Goal: Task Accomplishment & Management: Complete application form

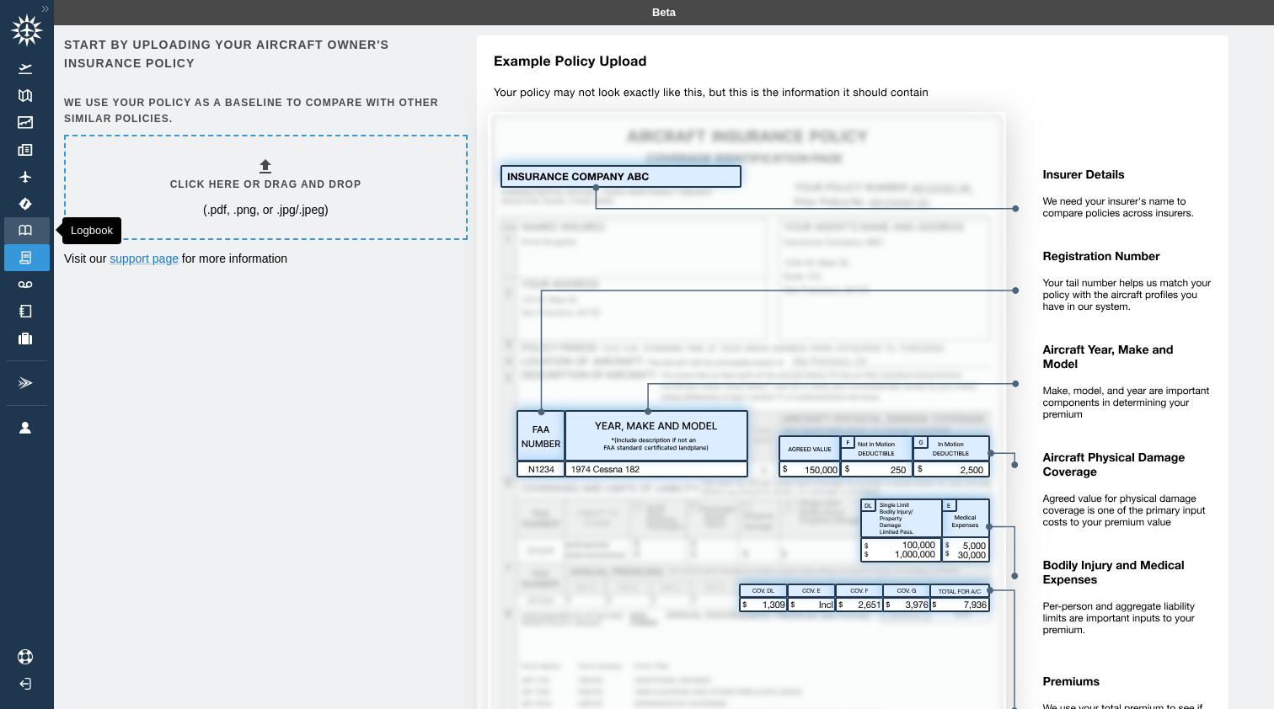
click at [24, 226] on img at bounding box center [25, 230] width 19 height 11
click at [31, 333] on img at bounding box center [25, 339] width 19 height 12
click at [312, 207] on p "(.pdf, .png, or .jpg/.jpeg)" at bounding box center [266, 209] width 126 height 17
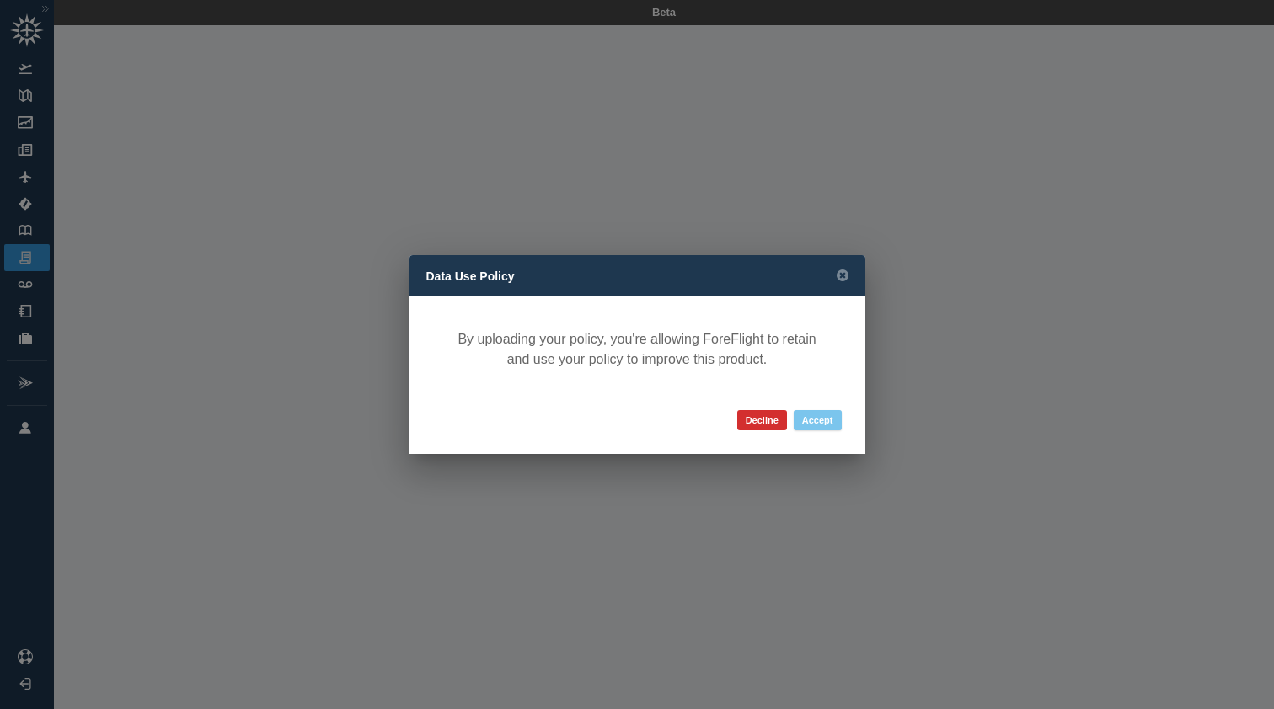
click at [824, 425] on button "Accept" at bounding box center [817, 420] width 48 height 20
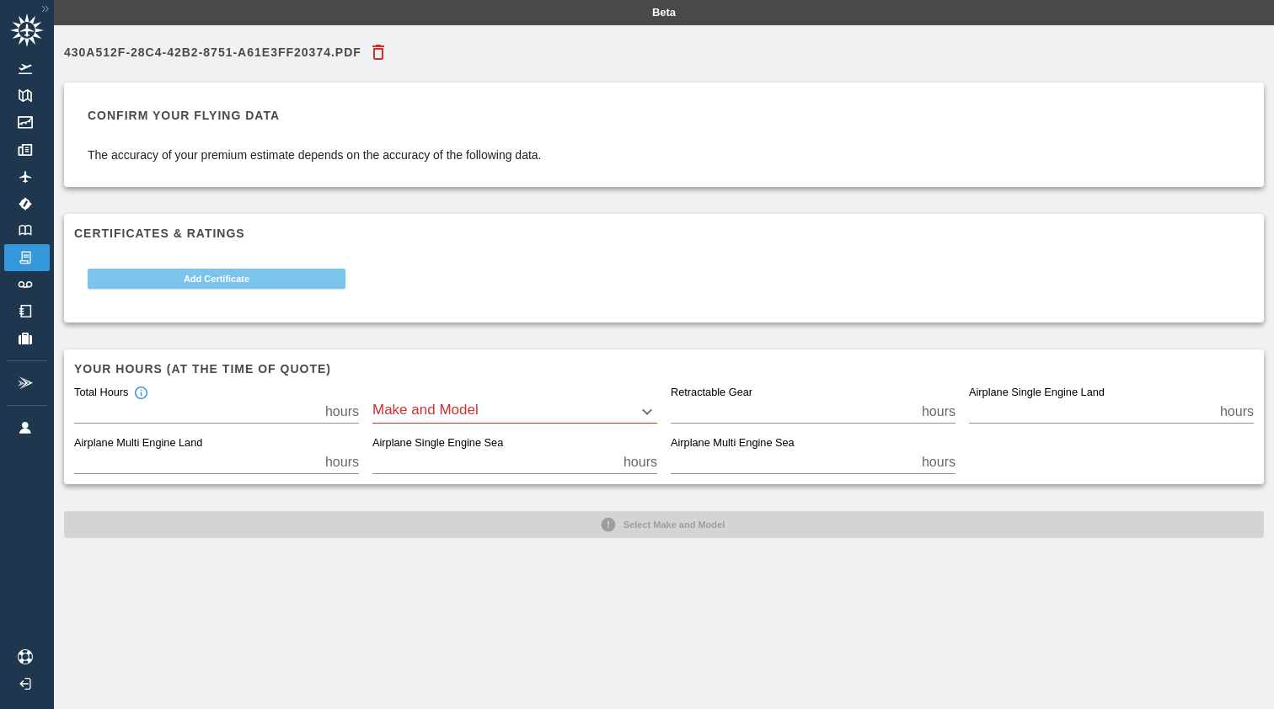
click at [231, 283] on button "Add Certificate" at bounding box center [217, 279] width 258 height 20
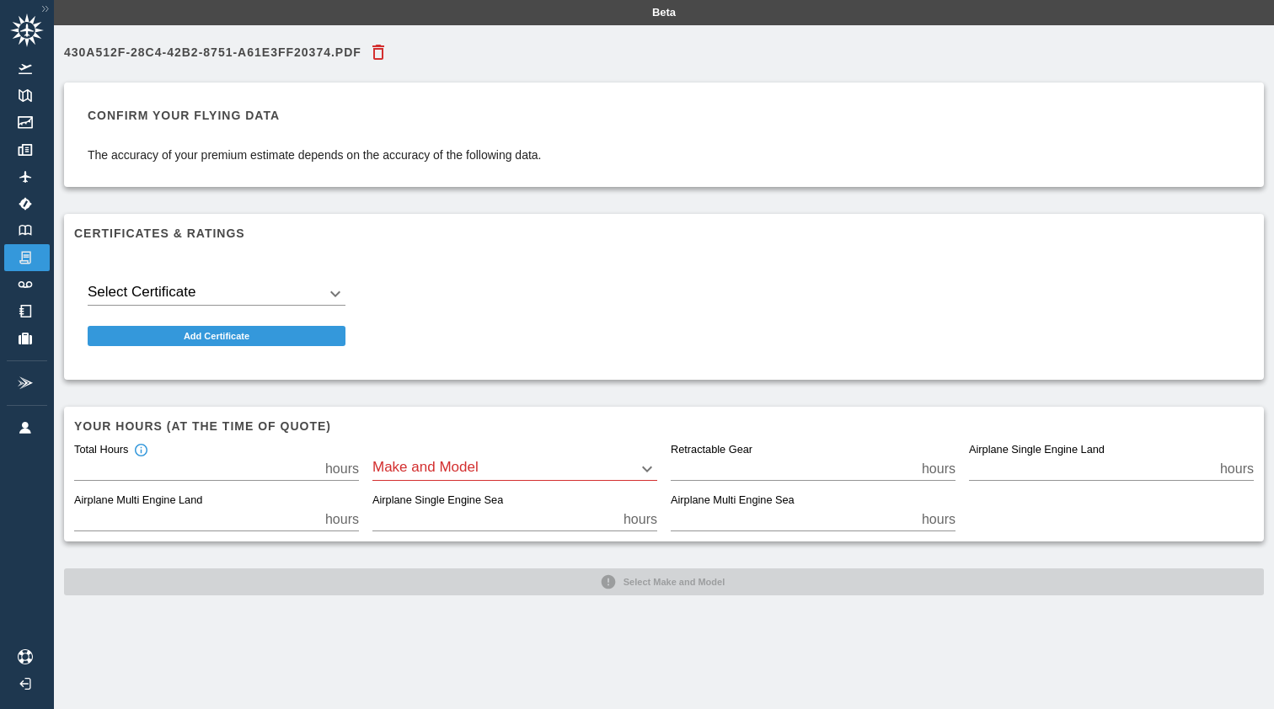
click at [233, 293] on body "Beta 430A512F-28C4-42B2-8751-A61E3FF20374.pdf Confirm your flying data The accu…" at bounding box center [637, 354] width 1274 height 709
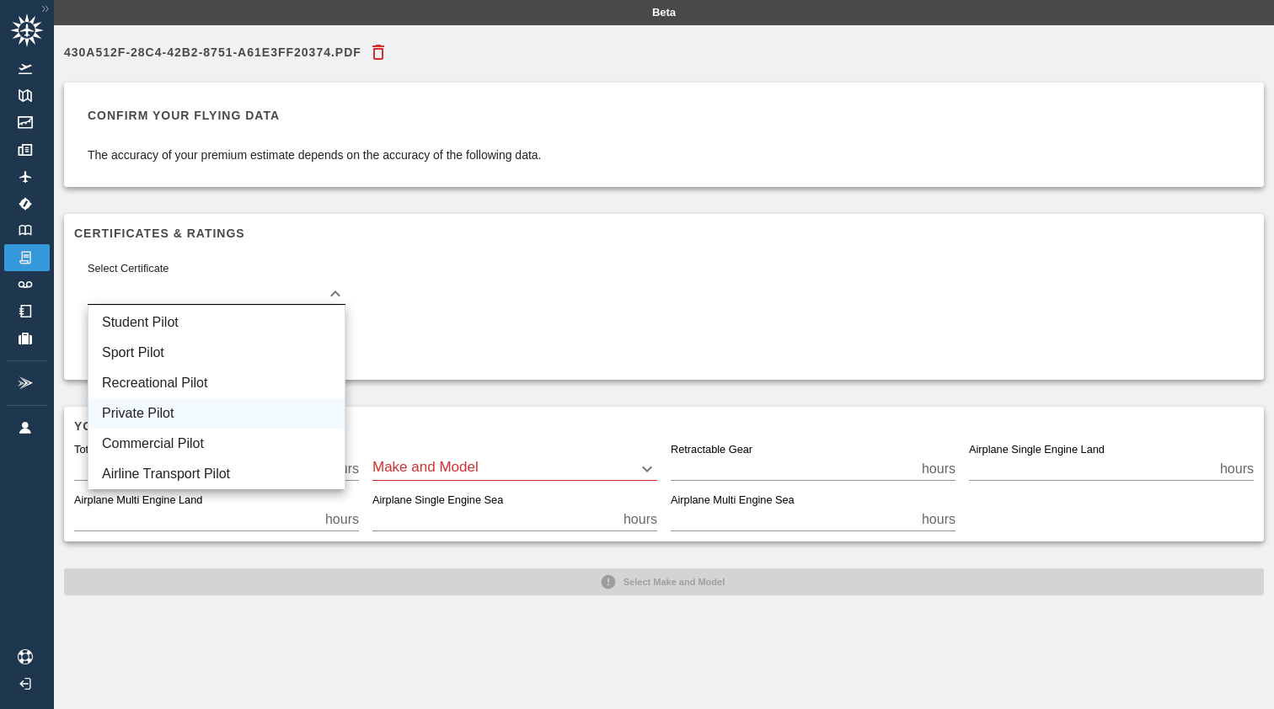
drag, startPoint x: 240, startPoint y: 346, endPoint x: 242, endPoint y: 419, distance: 72.5
click at [242, 419] on ul "Student Pilot Sport Pilot Recreational Pilot Private Pilot Commercial Pilot Air…" at bounding box center [217, 397] width 258 height 184
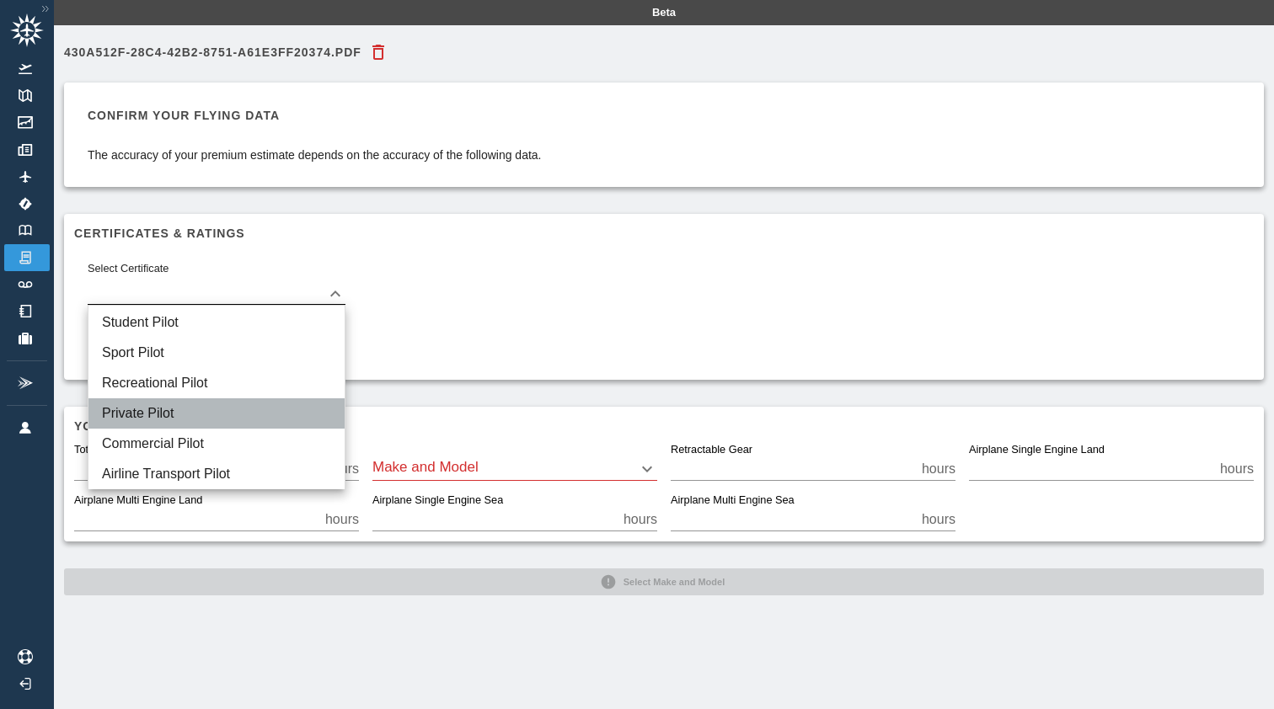
click at [242, 419] on li "Private Pilot" at bounding box center [216, 413] width 256 height 30
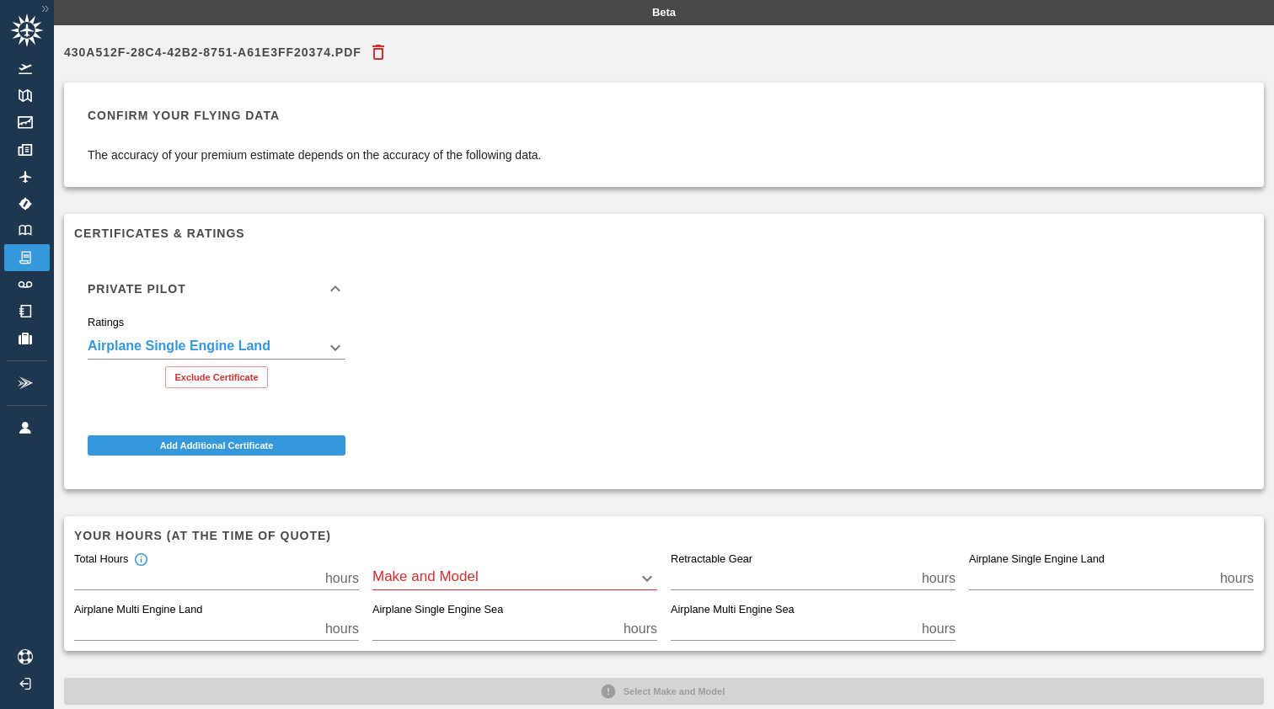
click at [318, 347] on body "**********" at bounding box center [637, 354] width 1274 height 709
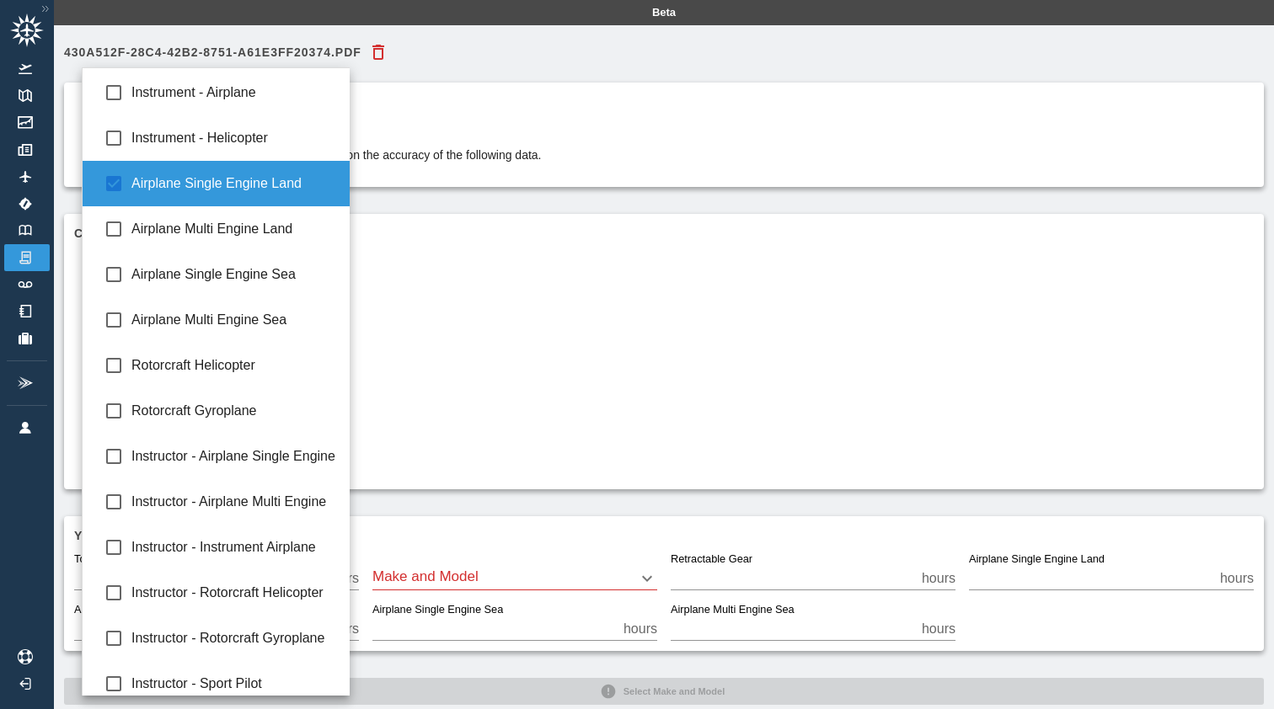
click at [542, 353] on div at bounding box center [637, 354] width 1274 height 709
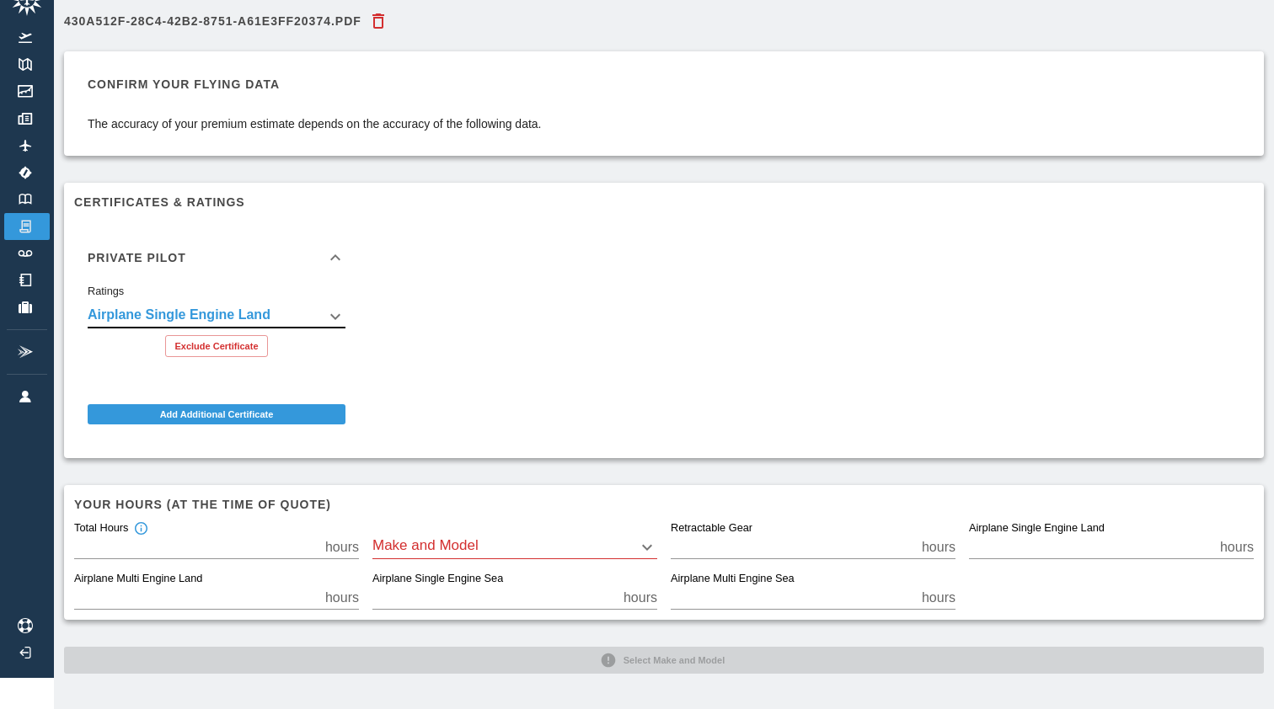
scroll to position [30, 0]
click at [590, 551] on body "**********" at bounding box center [637, 324] width 1274 height 709
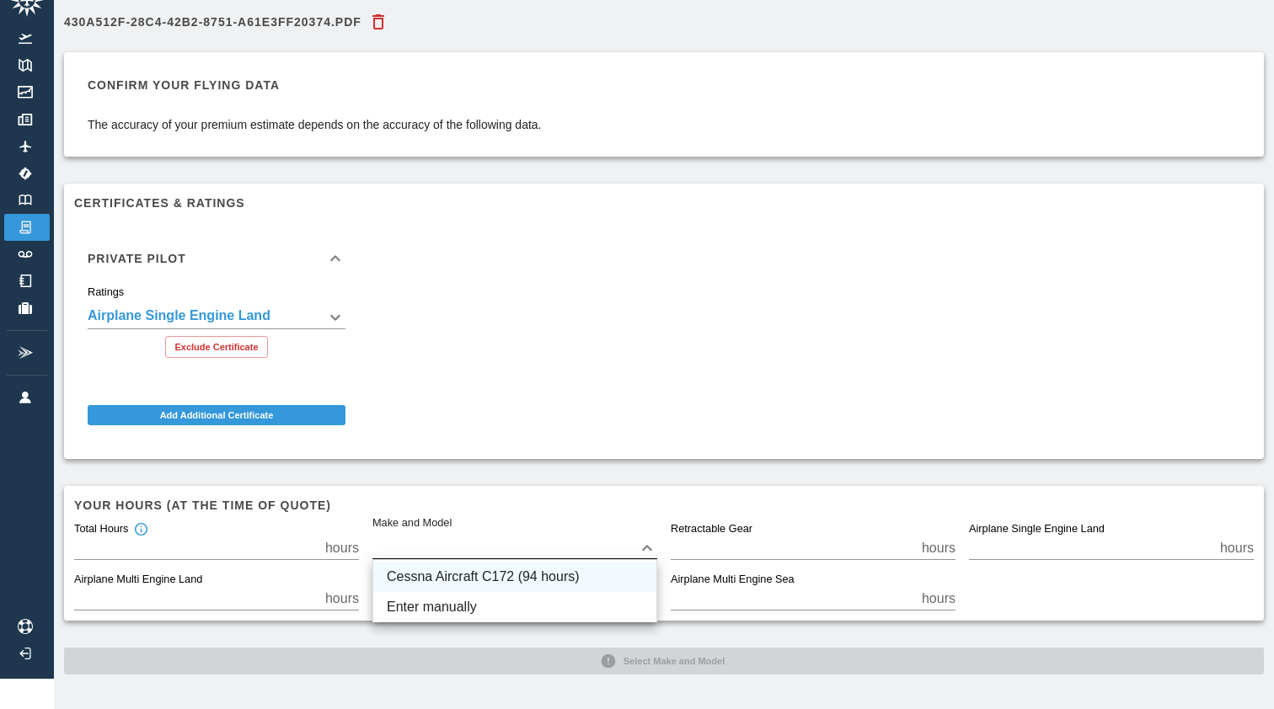
click at [584, 575] on li "Cessna Aircraft C172 (94 hours)" at bounding box center [514, 577] width 283 height 30
type input "****"
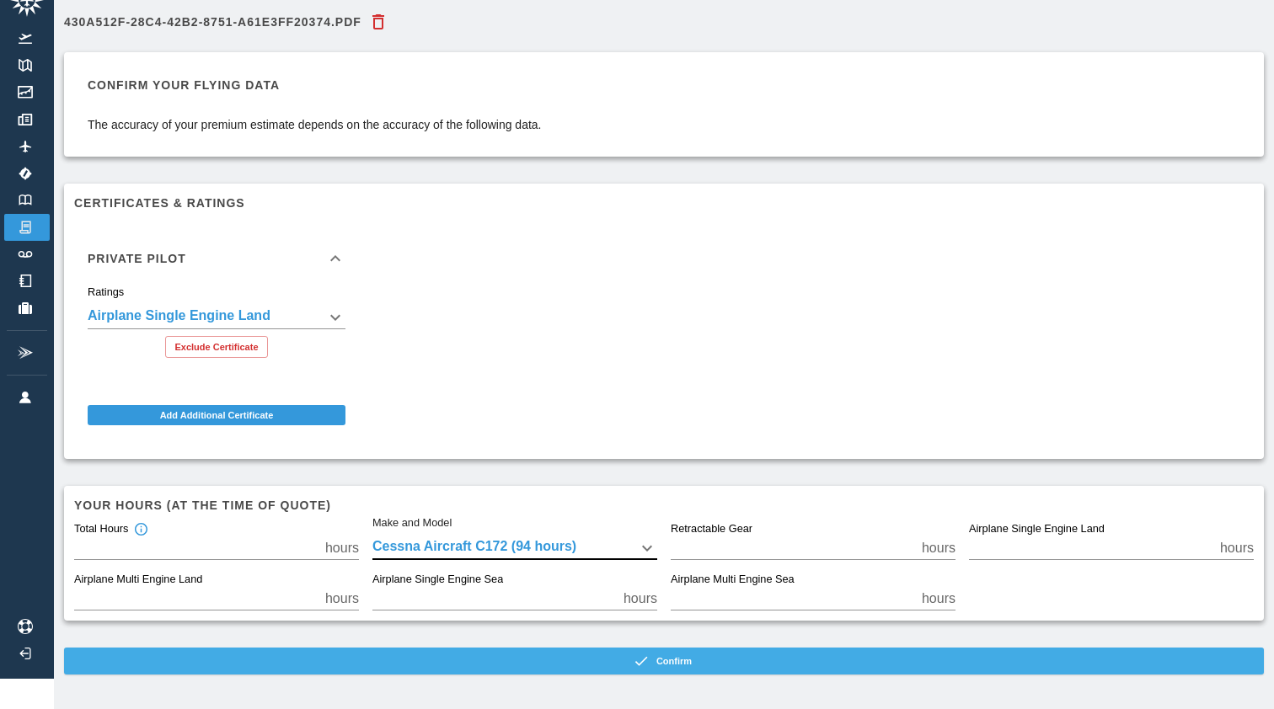
click at [732, 664] on button "Confirm" at bounding box center [663, 661] width 1199 height 27
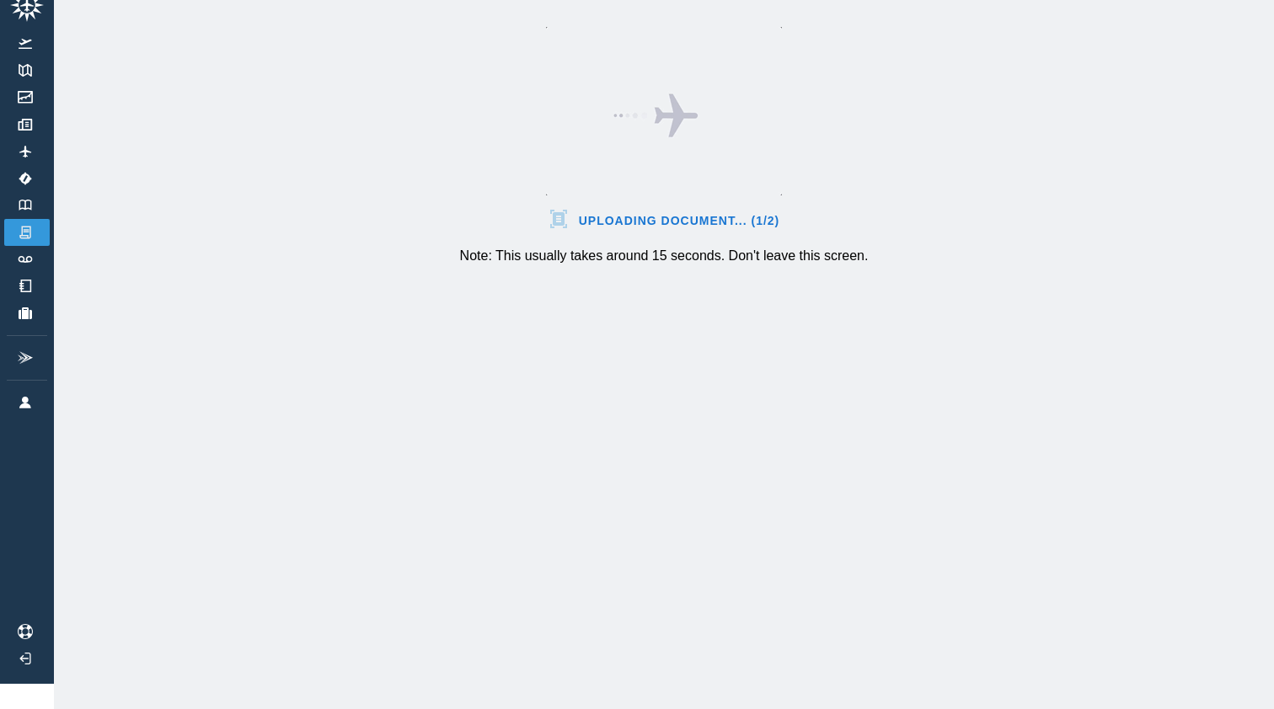
scroll to position [25, 0]
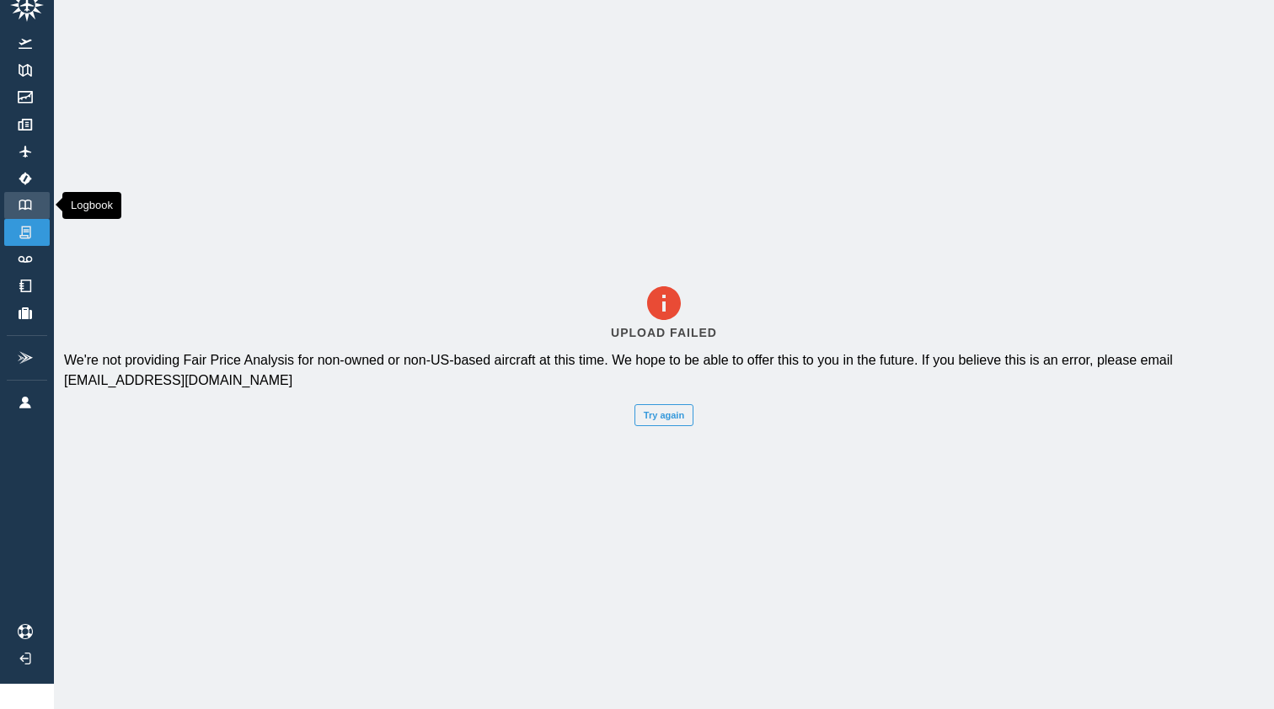
click at [26, 200] on img at bounding box center [25, 205] width 19 height 11
